Goal: Task Accomplishment & Management: Manage account settings

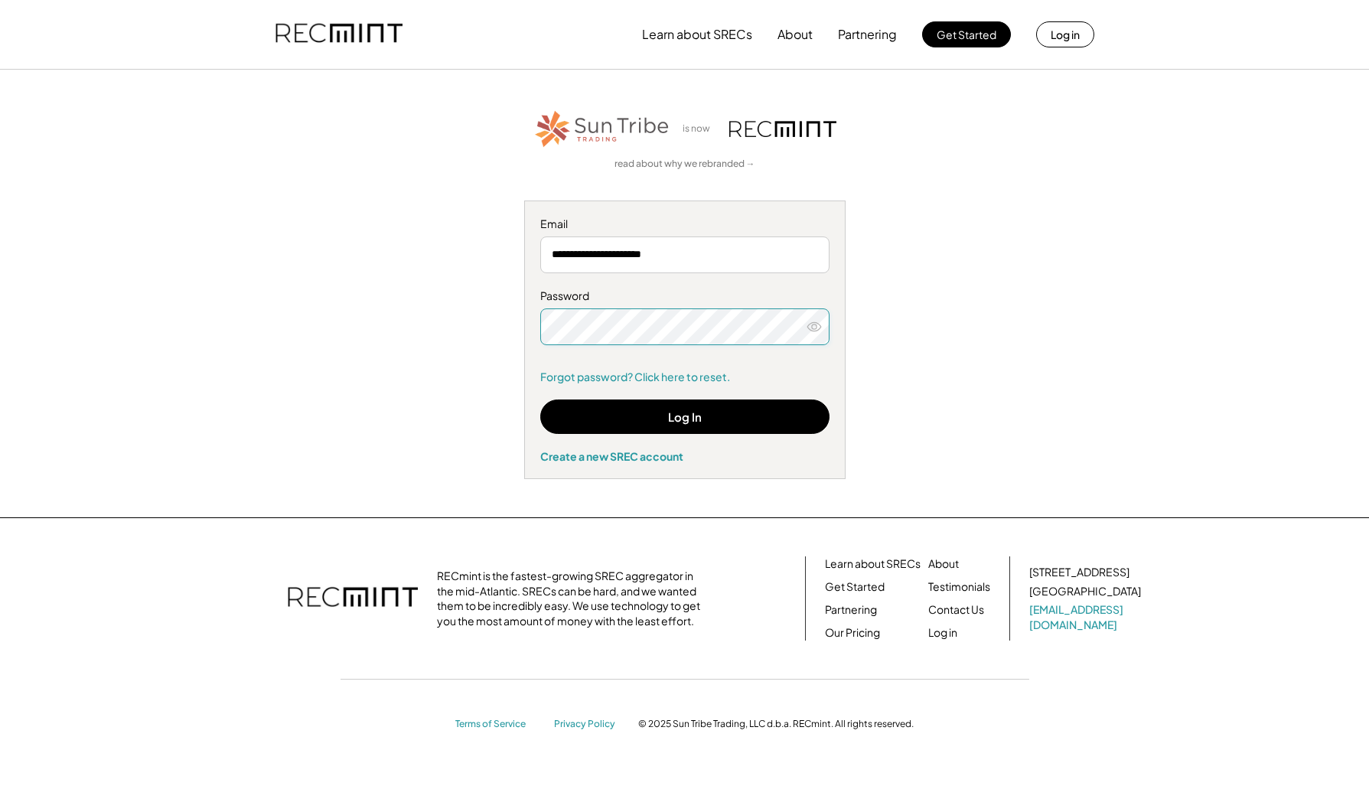
click at [493, 328] on div "**********" at bounding box center [684, 293] width 943 height 371
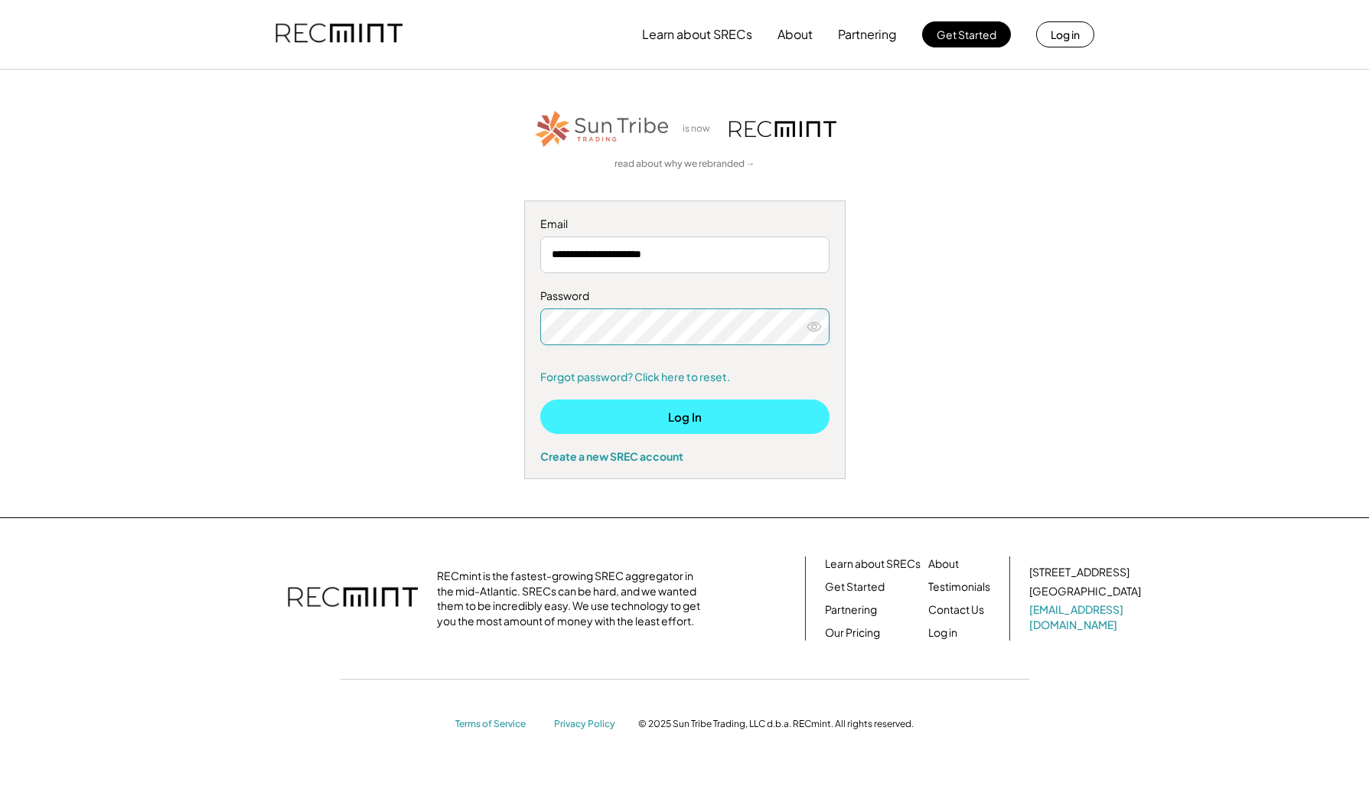
click at [641, 425] on button "Log In" at bounding box center [684, 416] width 289 height 34
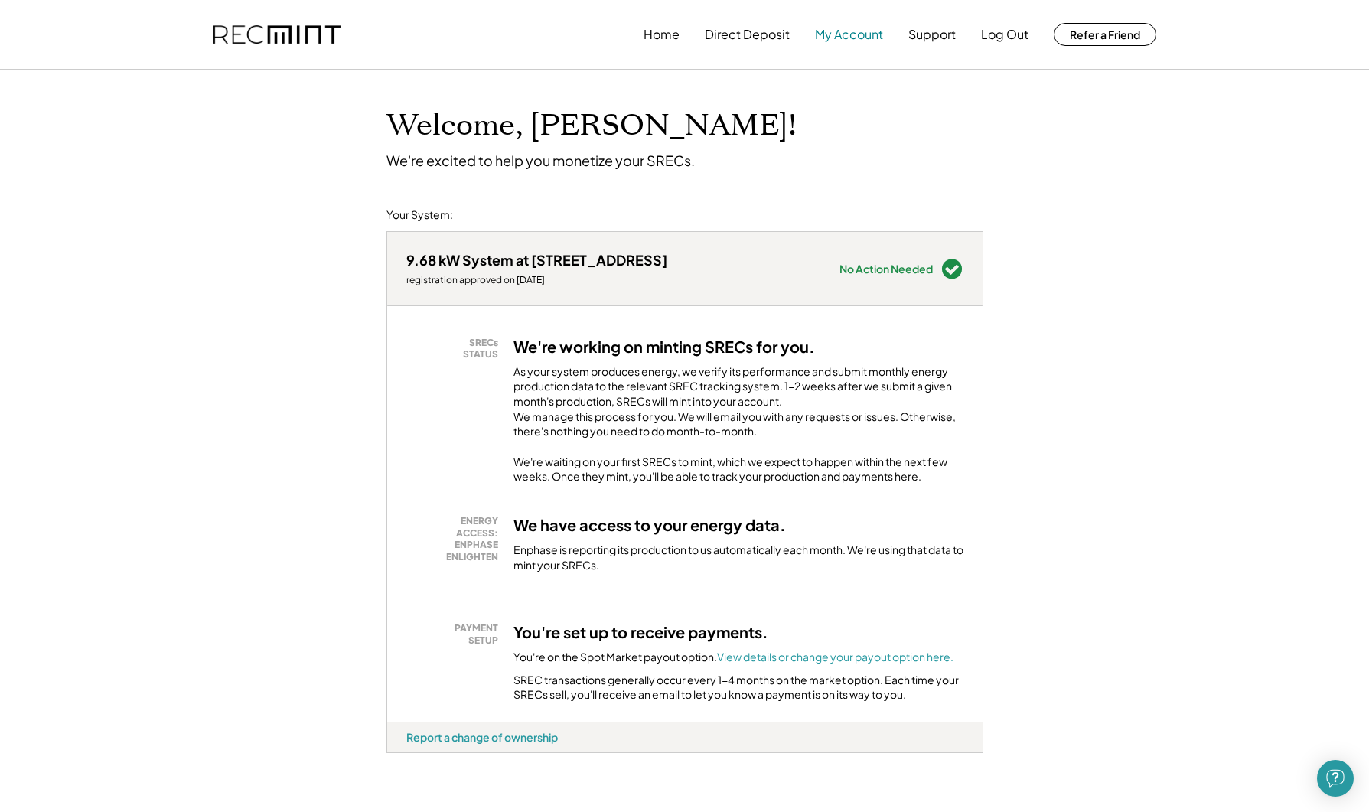
click at [842, 39] on button "My Account" at bounding box center [849, 34] width 68 height 31
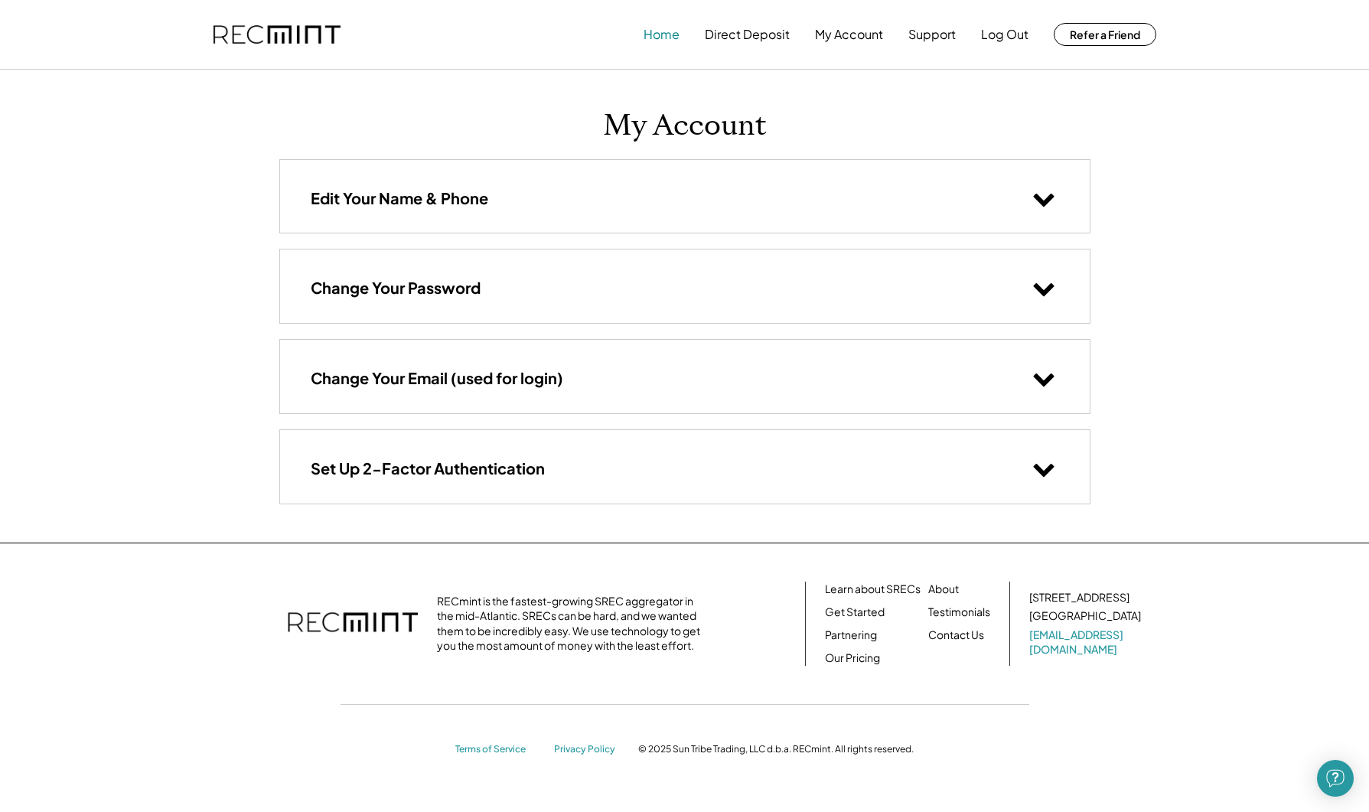
click at [661, 47] on button "Home" at bounding box center [661, 34] width 36 height 31
